Goal: Task Accomplishment & Management: Complete application form

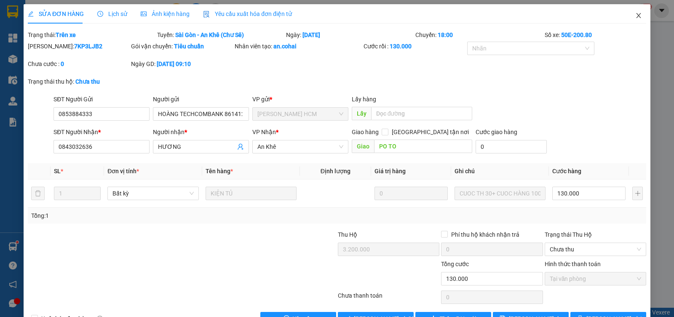
click at [635, 19] on icon "close" at bounding box center [638, 15] width 7 height 7
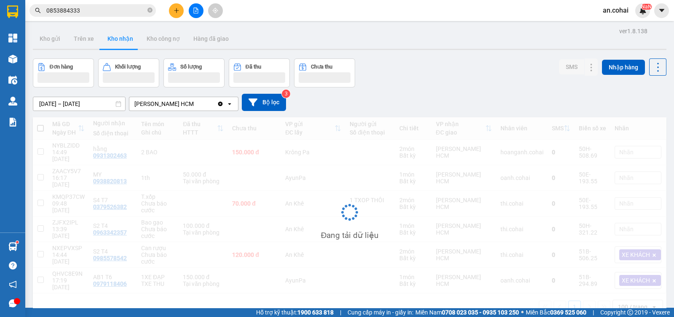
click at [177, 11] on icon "plus" at bounding box center [176, 11] width 6 height 6
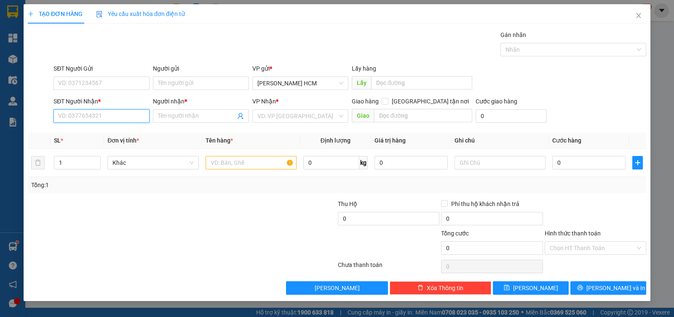
click at [128, 109] on input "SĐT Người Nhận *" at bounding box center [101, 115] width 96 height 13
type input "0972101771"
click at [128, 133] on div "0972101771 - BÌNH NAM PLUS" at bounding box center [102, 132] width 86 height 9
type input "BÌNH NAM PLUS"
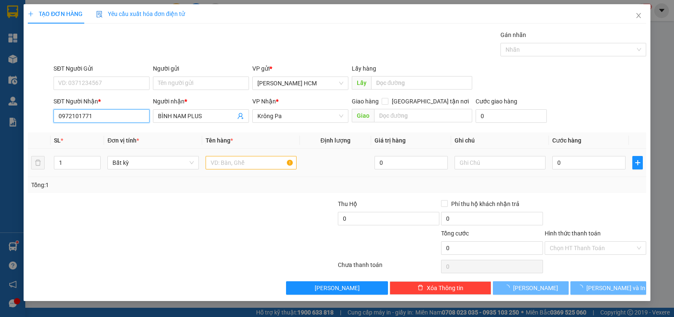
type input "0972101771"
click at [219, 156] on input "text" at bounding box center [250, 162] width 91 height 13
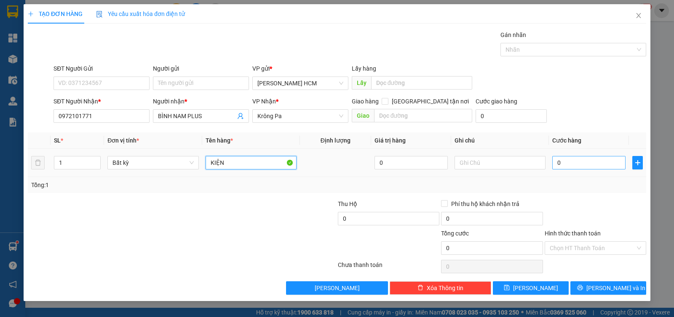
type input "KIỆN"
click at [560, 157] on input "0" at bounding box center [588, 162] width 73 height 13
click at [558, 157] on input "0" at bounding box center [588, 162] width 73 height 13
type input "60"
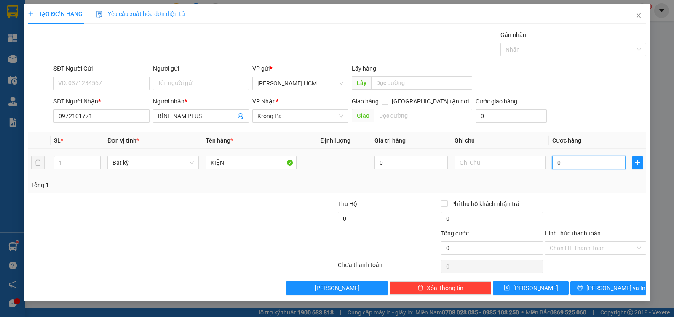
type input "60"
click at [568, 190] on div "Tổng: 1" at bounding box center [337, 185] width 618 height 16
type input "60.000"
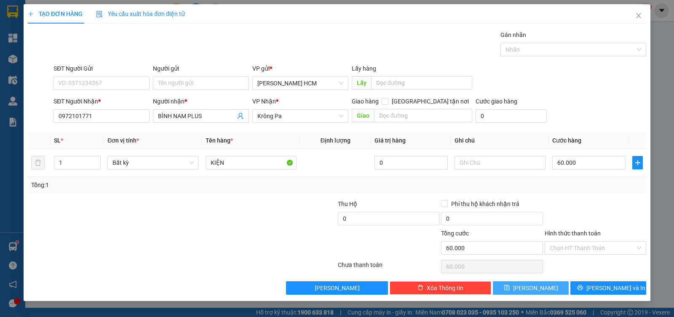
click at [548, 283] on button "[PERSON_NAME]" at bounding box center [531, 288] width 76 height 13
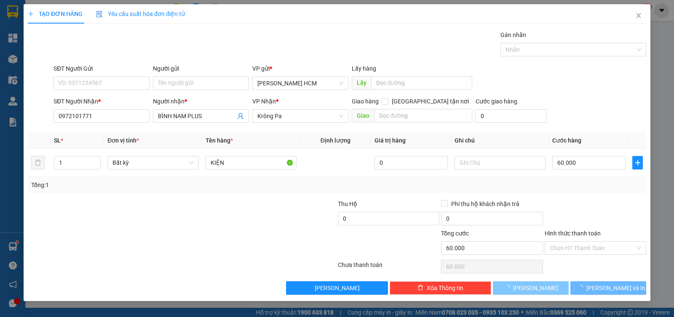
type input "0"
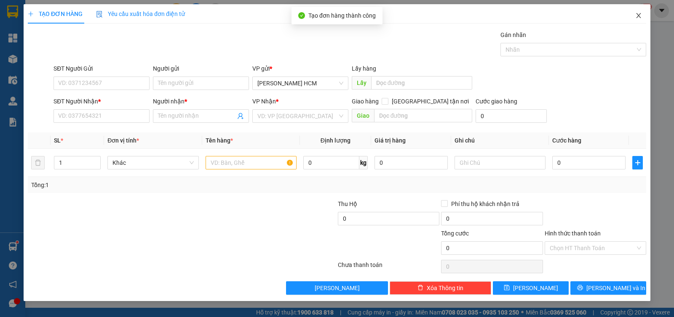
click at [639, 19] on icon "close" at bounding box center [638, 15] width 7 height 7
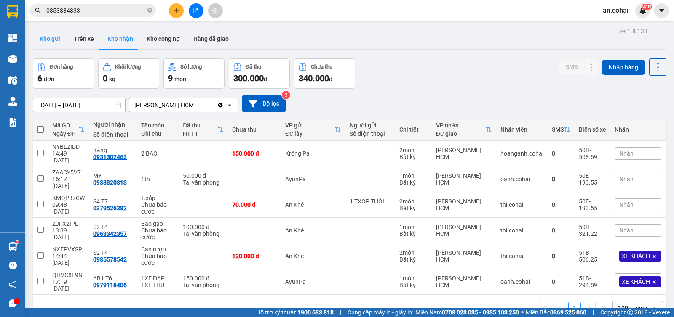
click at [51, 32] on button "Kho gửi" at bounding box center [50, 39] width 34 height 20
